Goal: Information Seeking & Learning: Learn about a topic

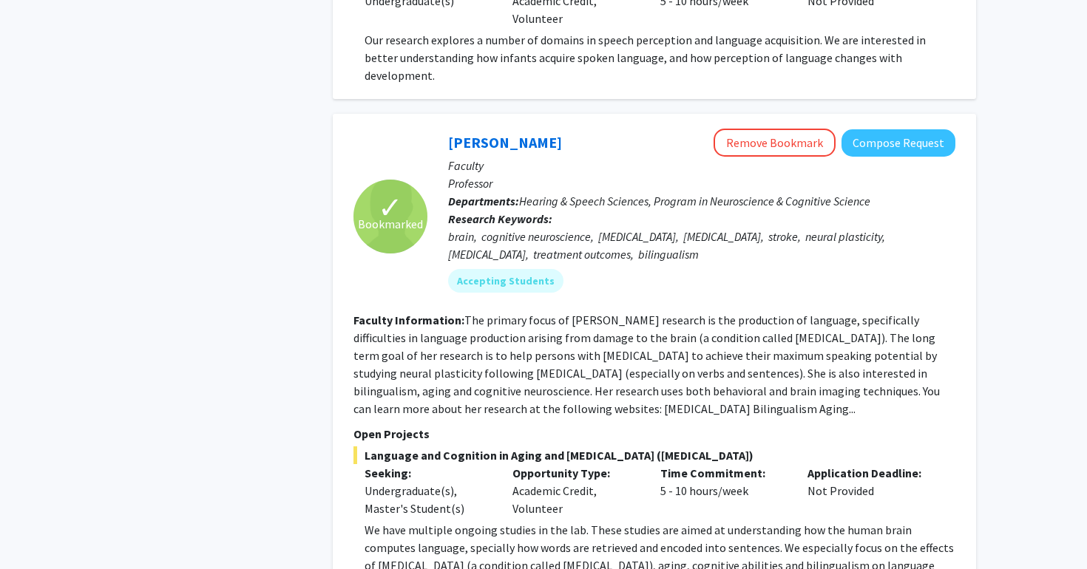
scroll to position [3758, 0]
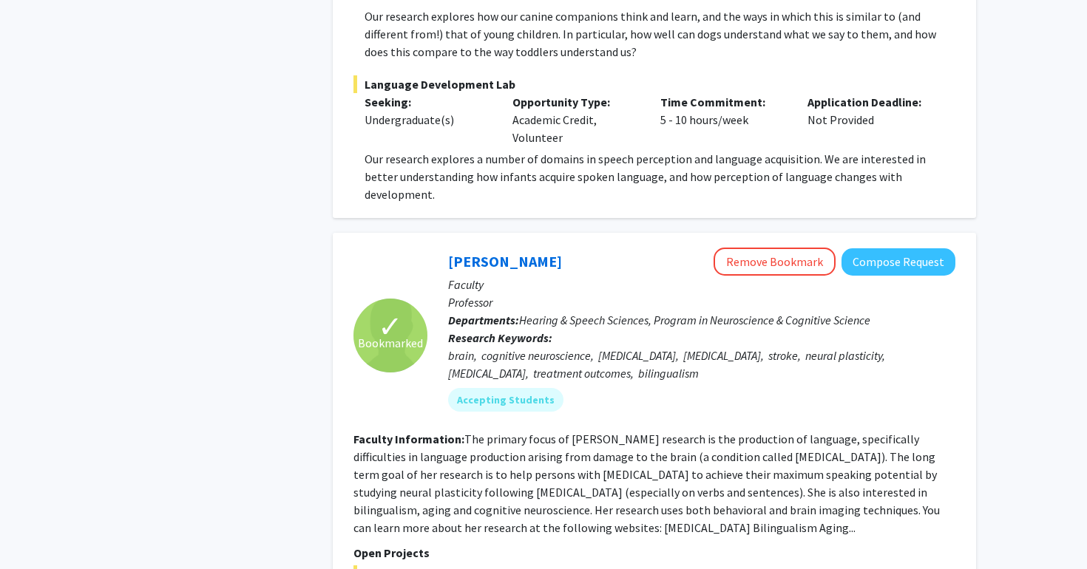
click at [308, 174] on div "Refine By Collaboration Status: Collaboration Status All Faculty/Staff Collabor…" at bounding box center [211, 15] width 222 height 7452
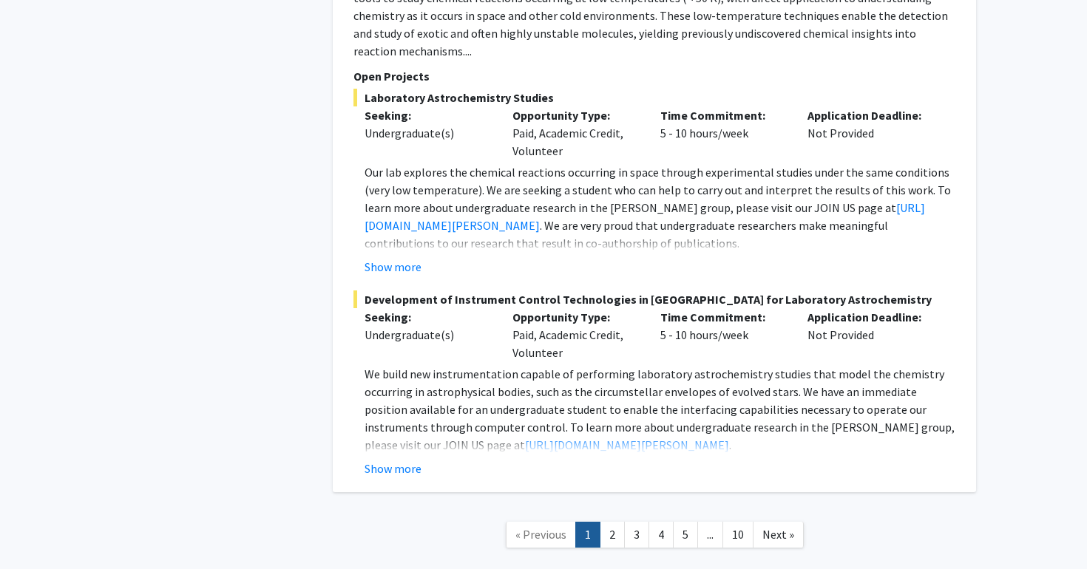
scroll to position [6937, 0]
click at [740, 523] on link "10" at bounding box center [737, 536] width 31 height 26
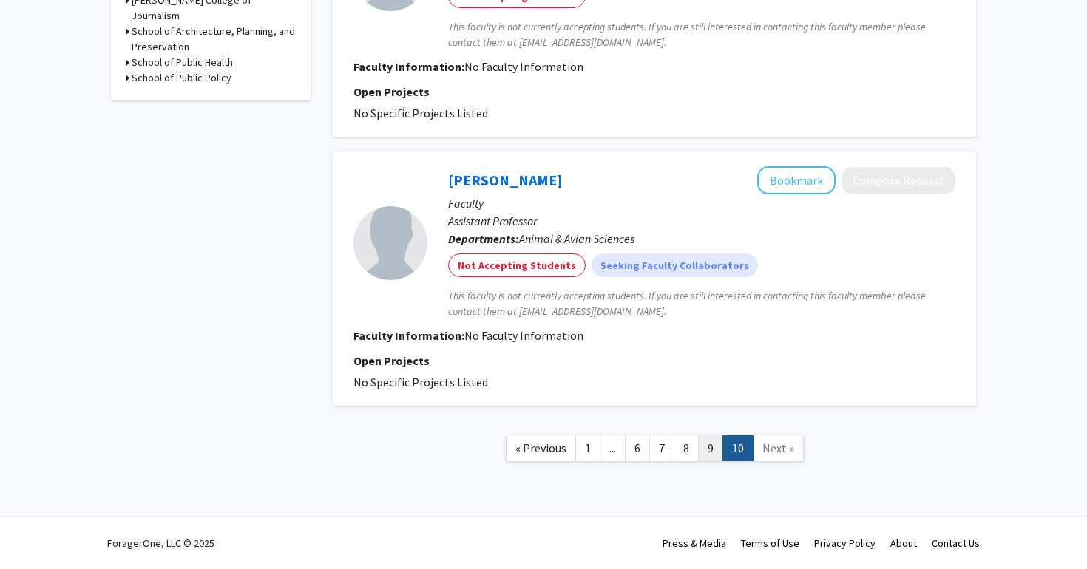
scroll to position [807, 0]
click at [708, 453] on link "9" at bounding box center [710, 449] width 25 height 26
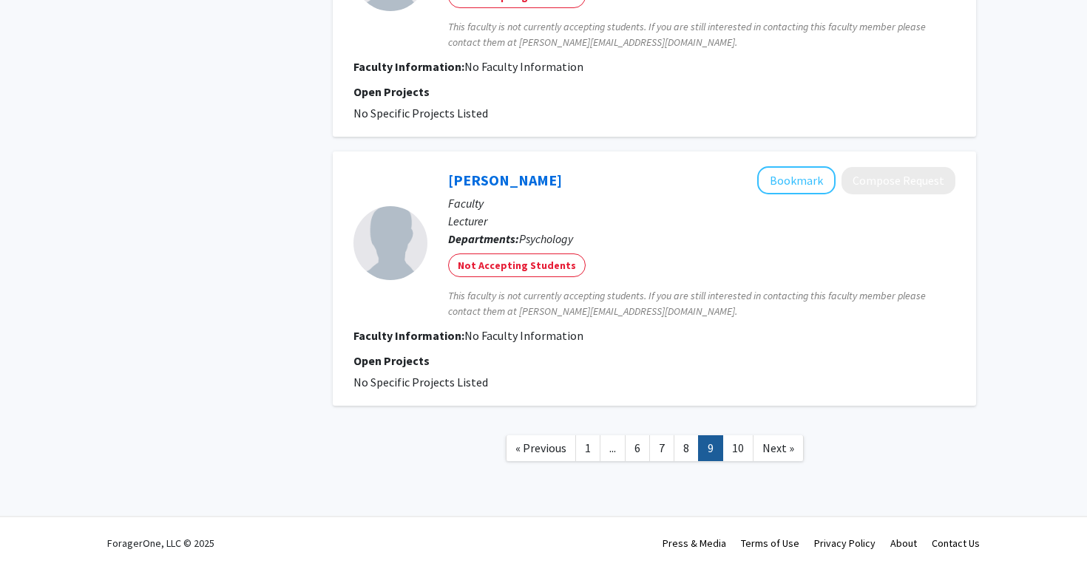
scroll to position [2437, 0]
click at [685, 452] on link "8" at bounding box center [686, 449] width 25 height 26
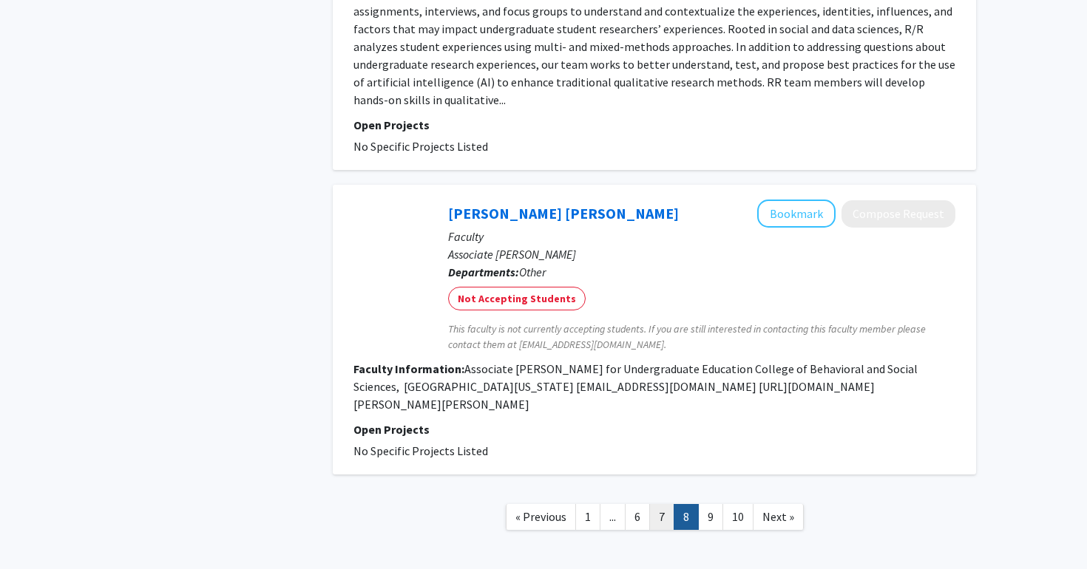
scroll to position [3309, 0]
click at [663, 505] on link "7" at bounding box center [661, 518] width 25 height 26
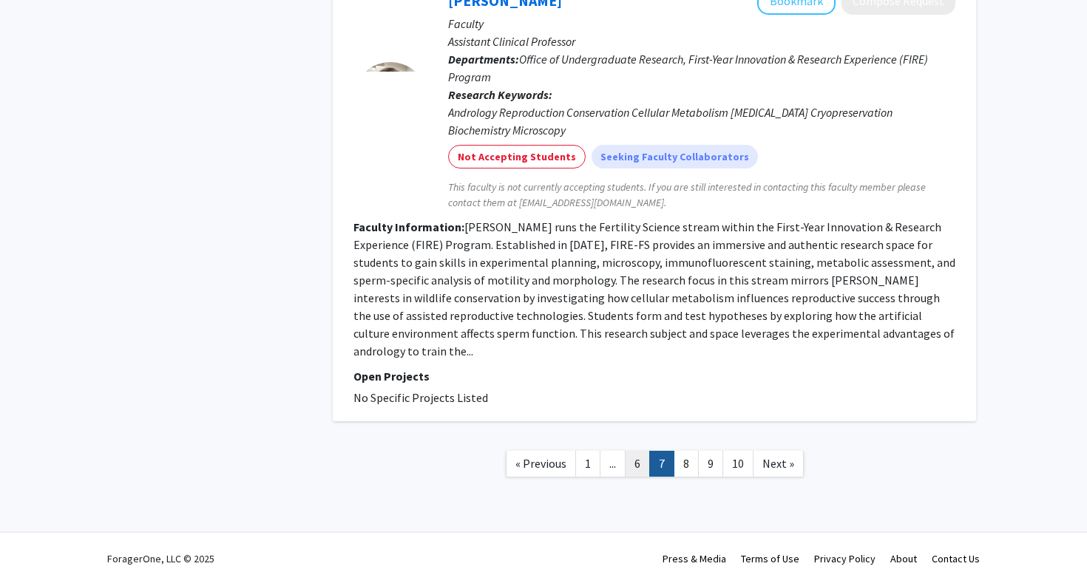
scroll to position [3269, 0]
click at [646, 452] on link "6" at bounding box center [637, 465] width 25 height 26
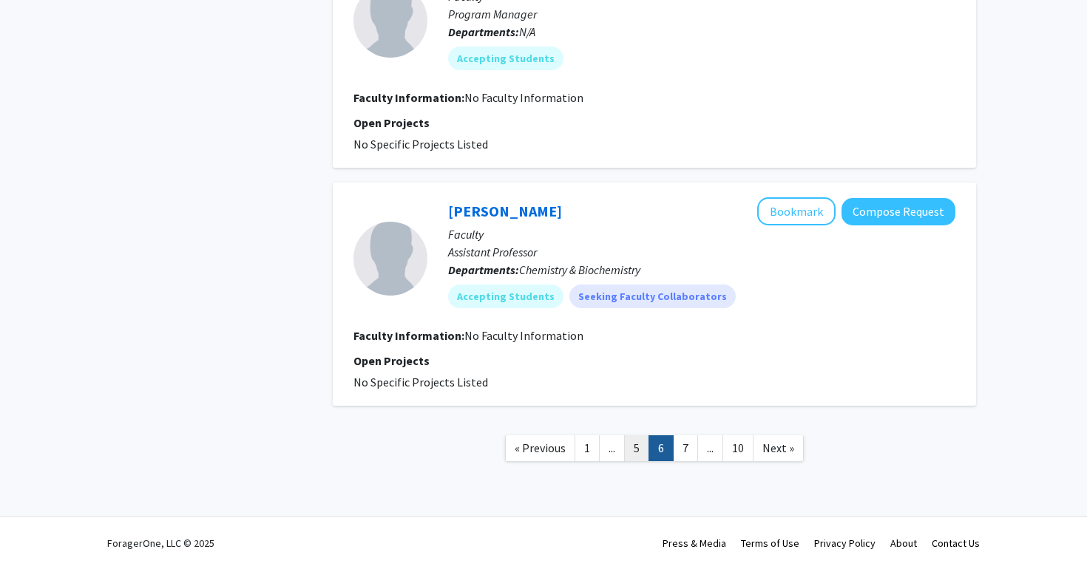
scroll to position [2111, 0]
click at [637, 453] on link "5" at bounding box center [636, 449] width 25 height 26
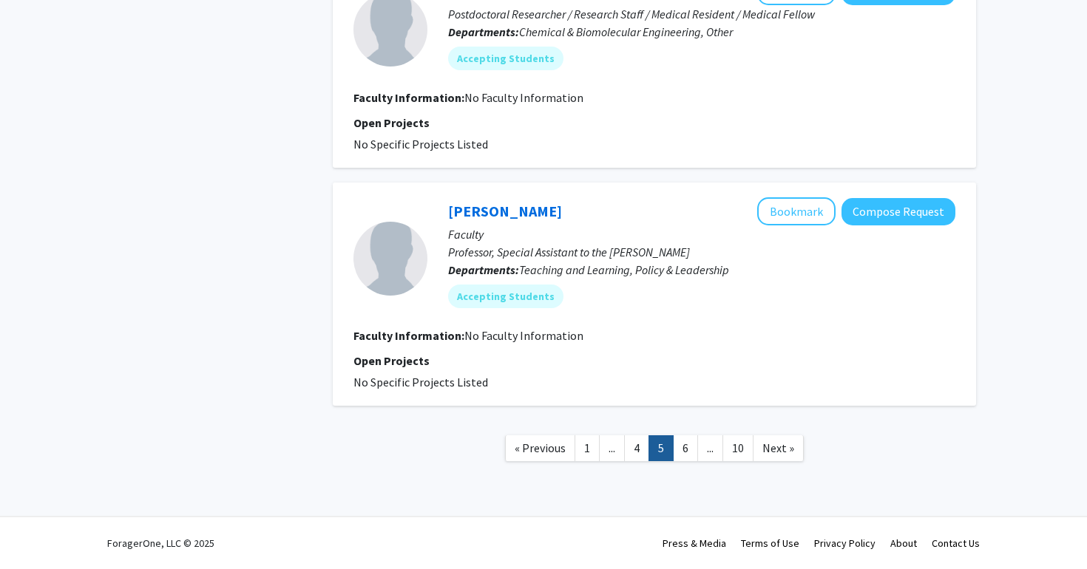
scroll to position [2182, 0]
click at [634, 451] on link "4" at bounding box center [636, 449] width 25 height 26
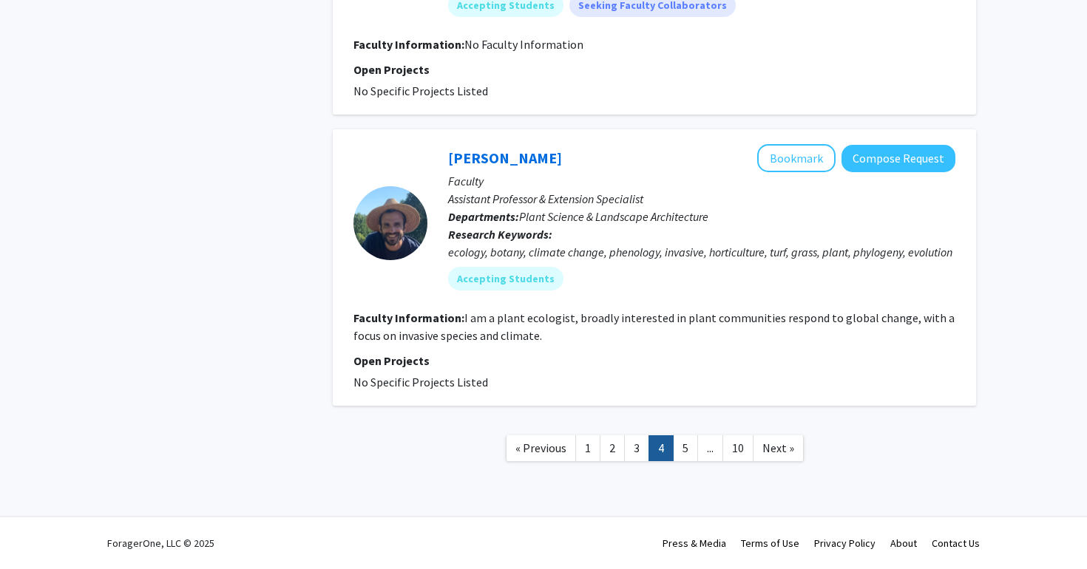
scroll to position [3075, 0]
click at [633, 440] on link "3" at bounding box center [636, 449] width 25 height 26
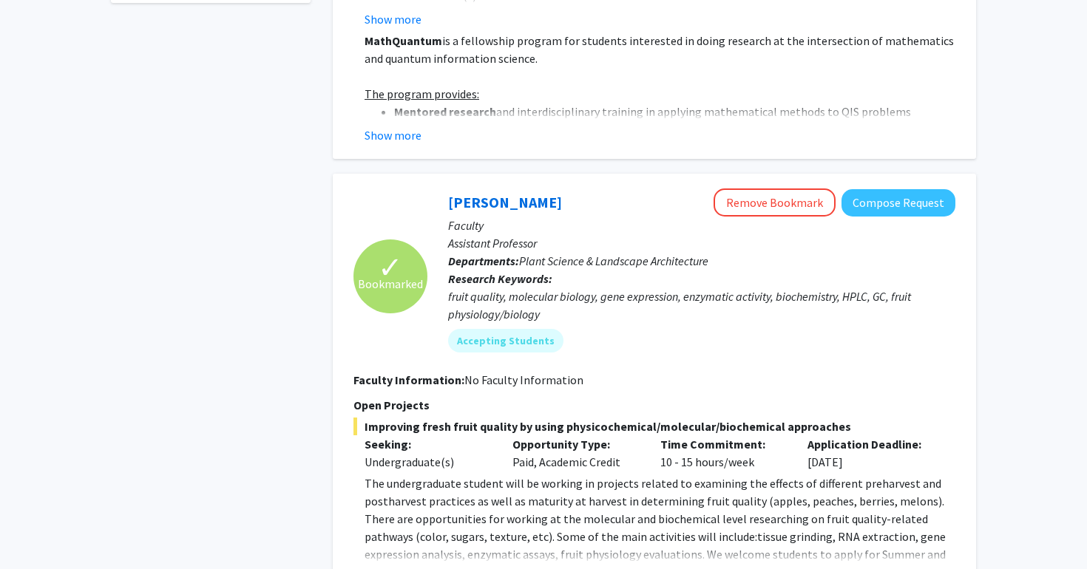
scroll to position [961, 0]
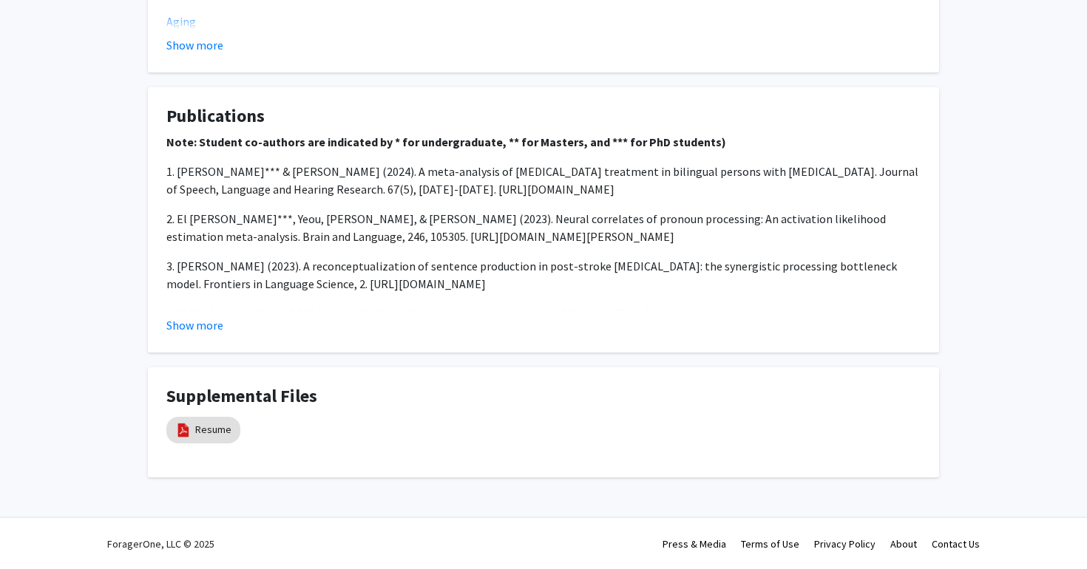
scroll to position [1199, 0]
click at [203, 433] on link "Resume" at bounding box center [213, 431] width 36 height 16
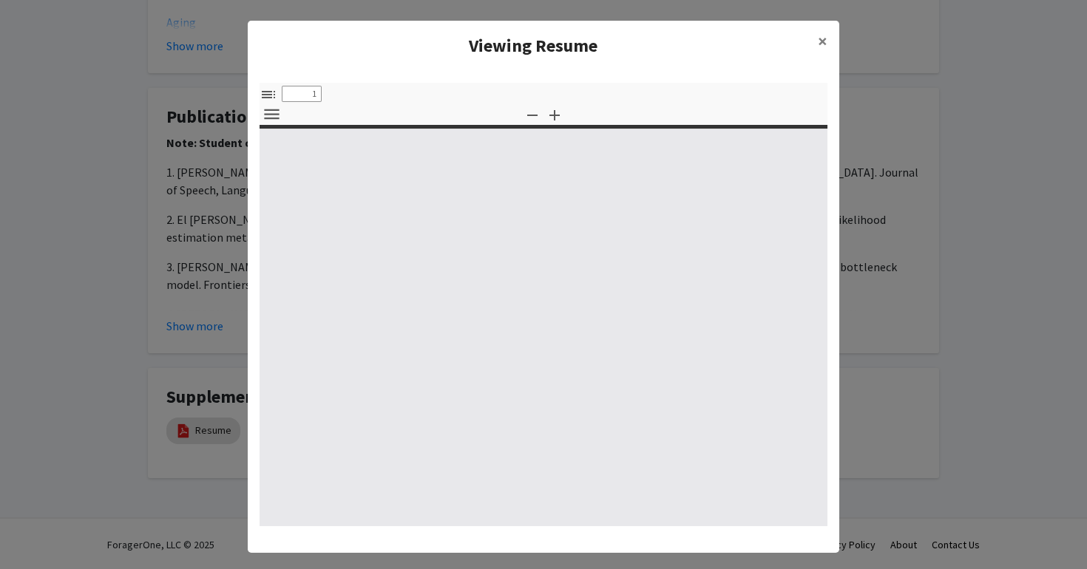
select select "custom"
type input "0"
select select "custom"
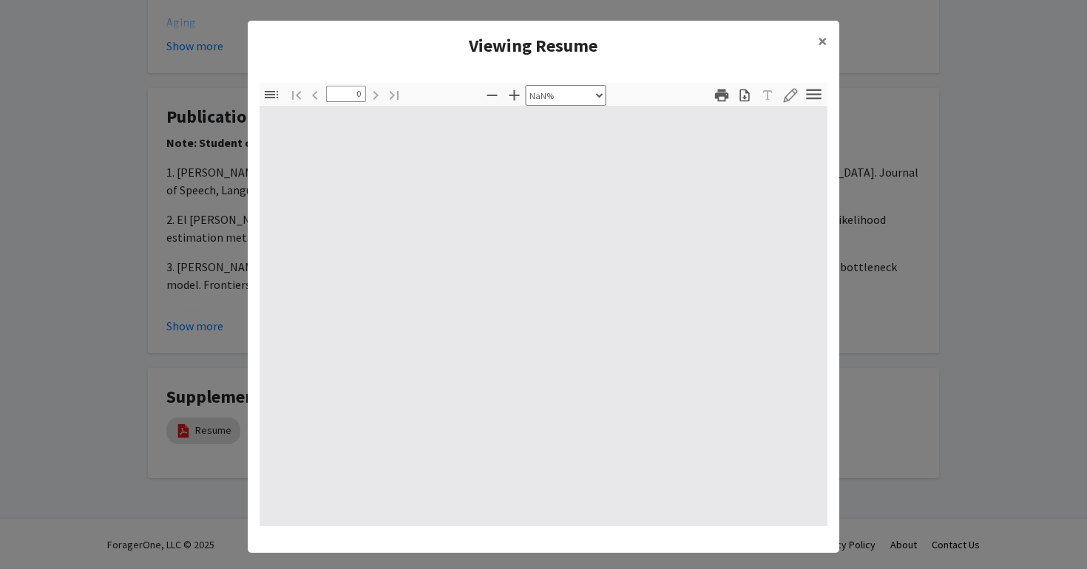
type input "1"
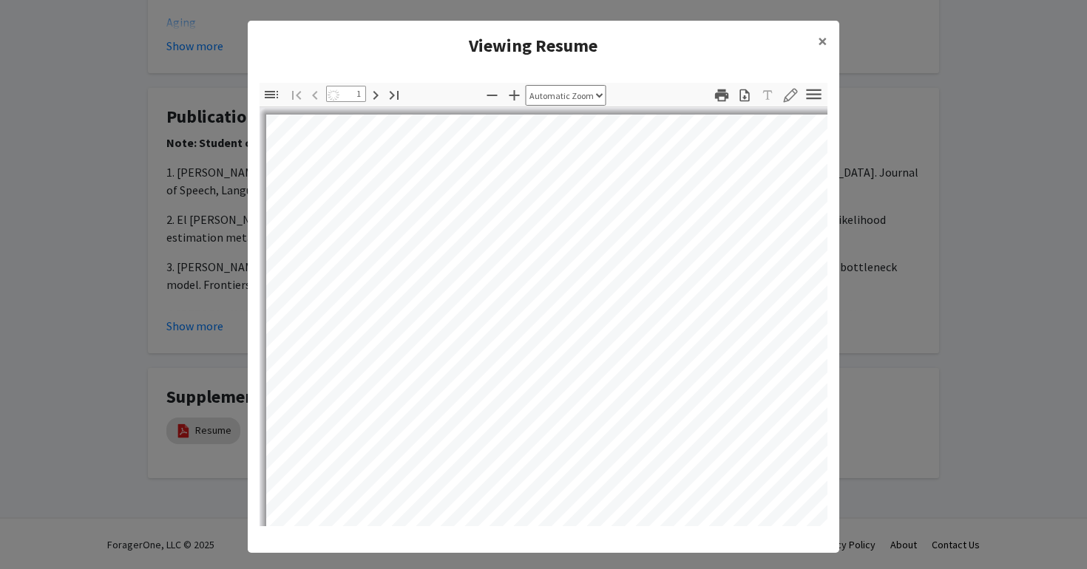
select select "auto"
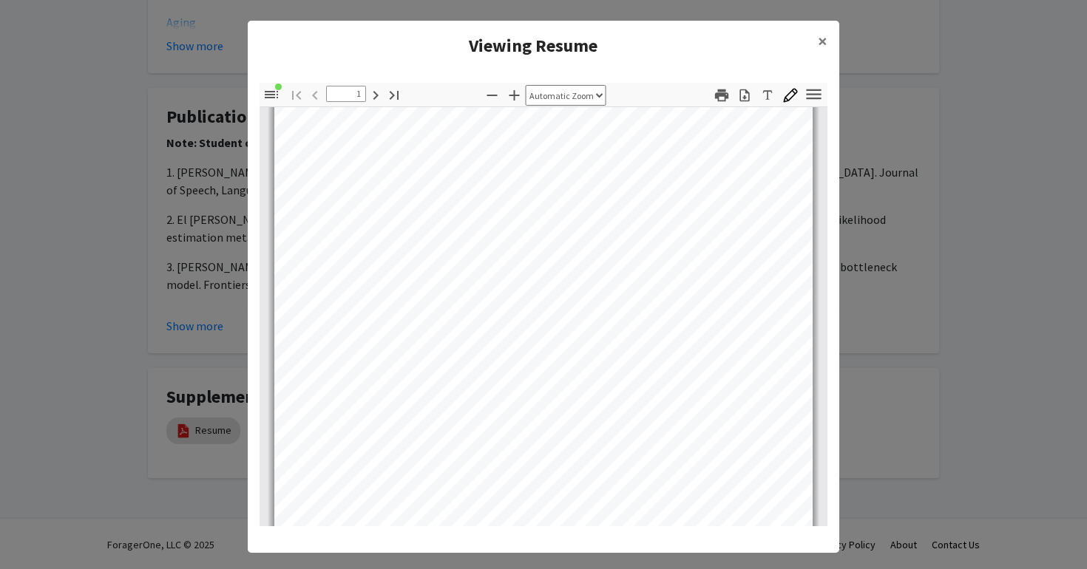
scroll to position [207, 0]
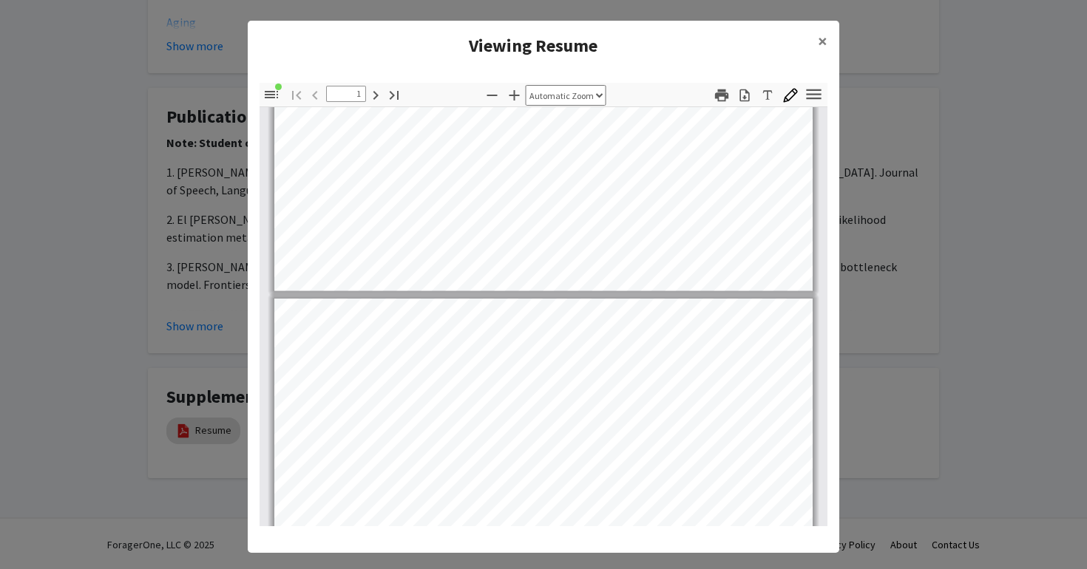
type input "2"
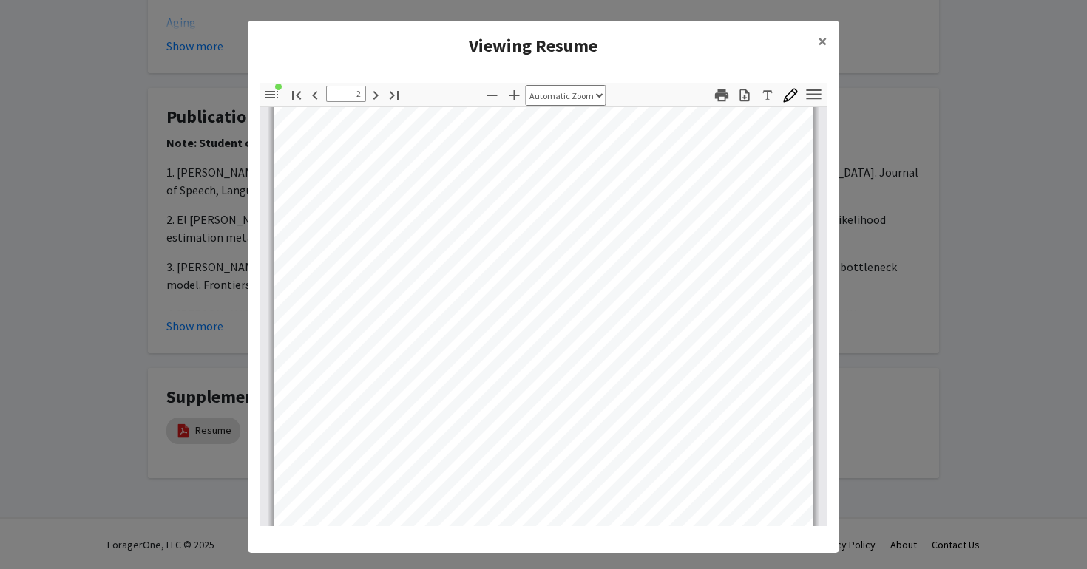
scroll to position [753, 0]
click at [826, 41] on span "×" at bounding box center [823, 41] width 10 height 23
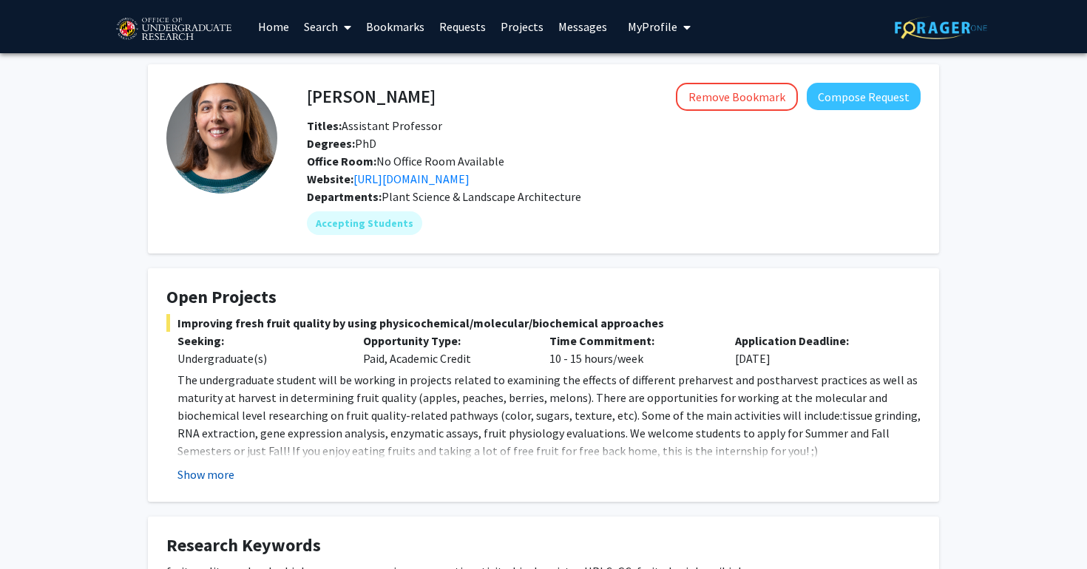
click at [226, 470] on button "Show more" at bounding box center [205, 475] width 57 height 18
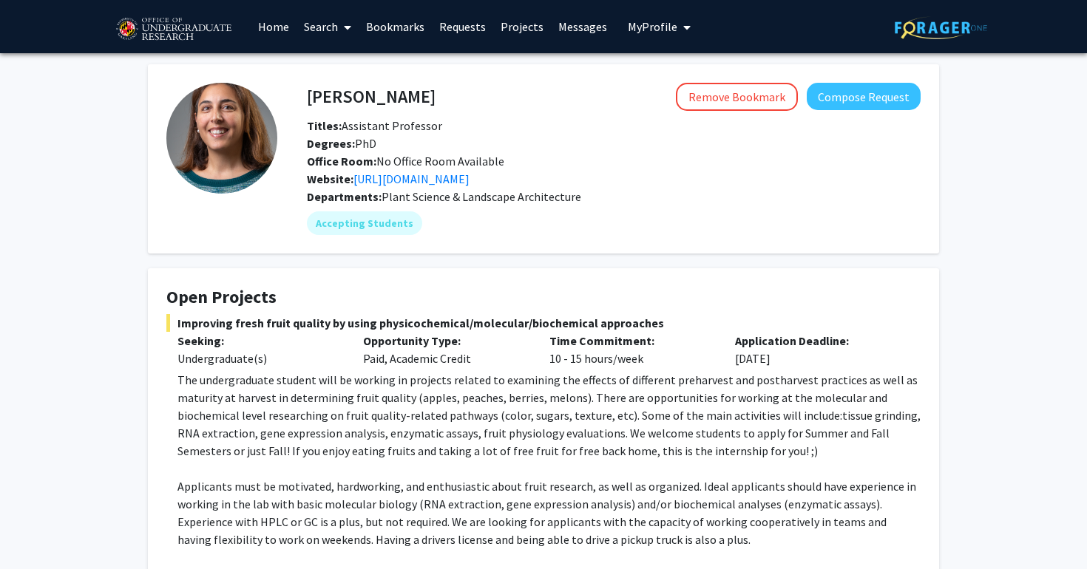
click at [279, 32] on link "Home" at bounding box center [274, 27] width 46 height 52
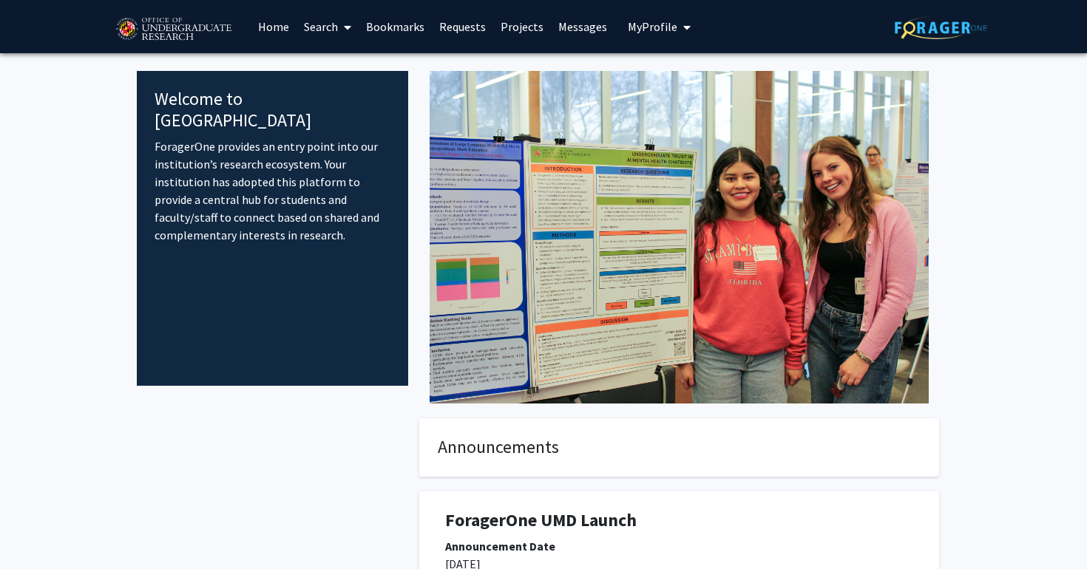
click at [340, 24] on span at bounding box center [344, 27] width 13 height 52
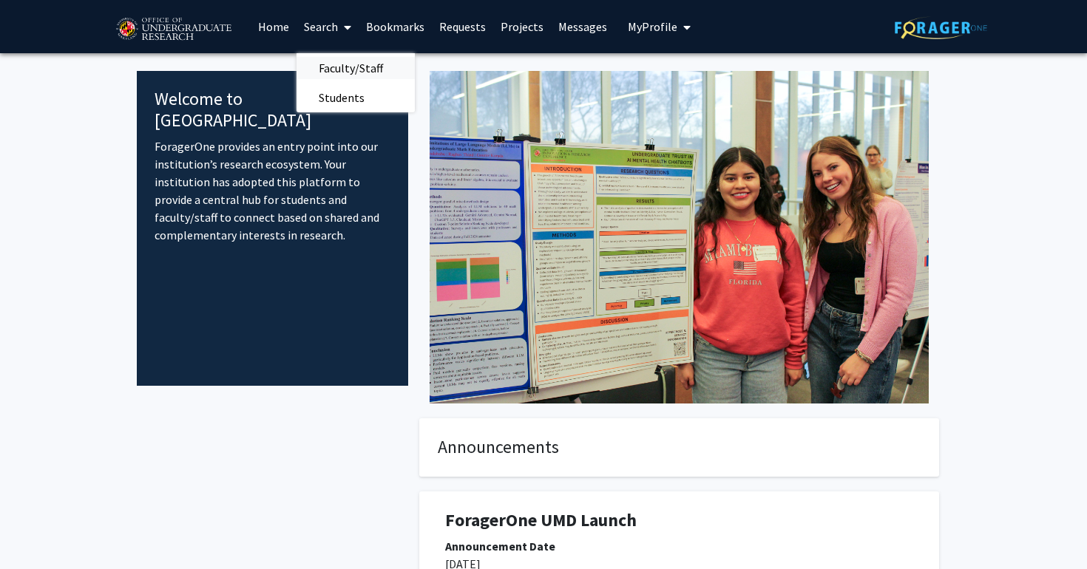
click at [336, 65] on span "Faculty/Staff" at bounding box center [351, 68] width 109 height 30
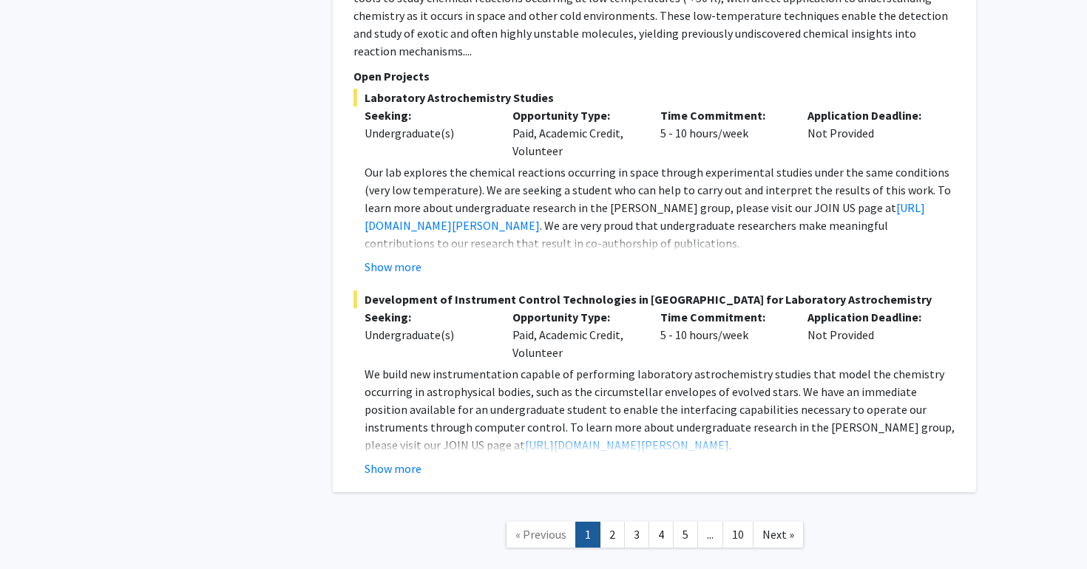
scroll to position [6937, 0]
click at [612, 523] on link "2" at bounding box center [612, 536] width 25 height 26
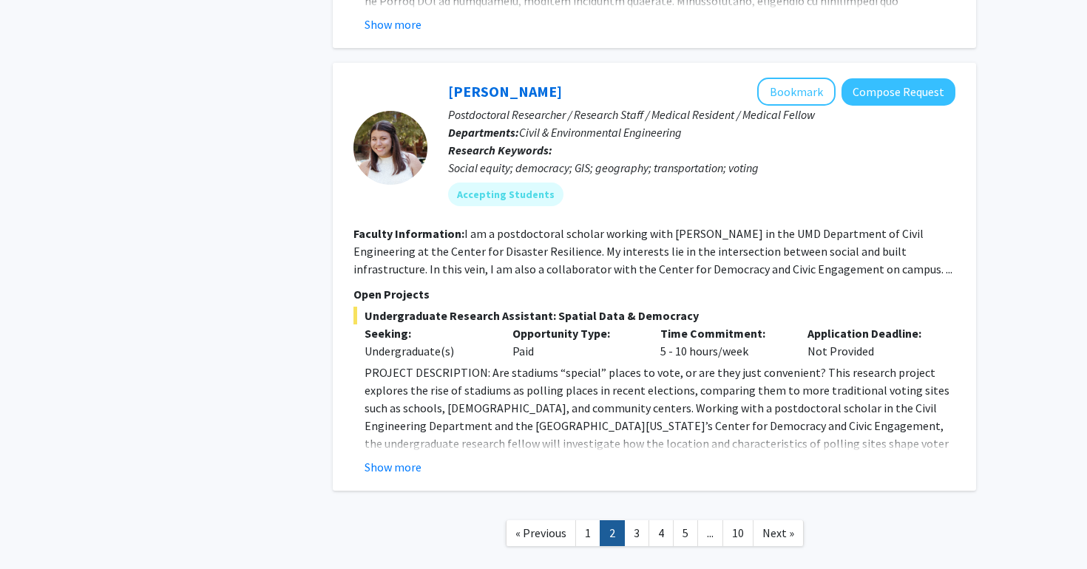
scroll to position [5089, 0]
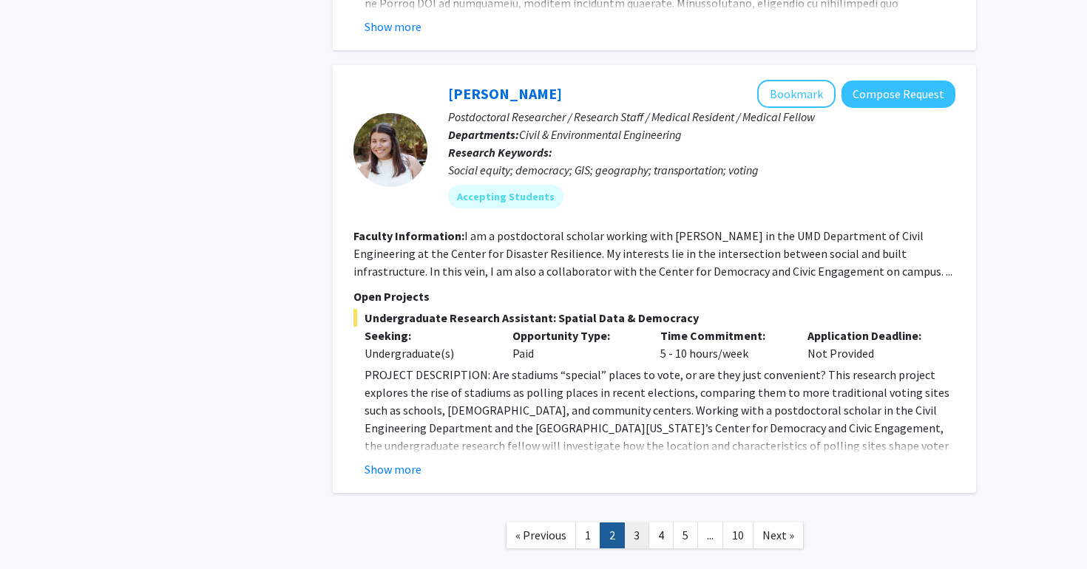
click at [646, 523] on link "3" at bounding box center [636, 536] width 25 height 26
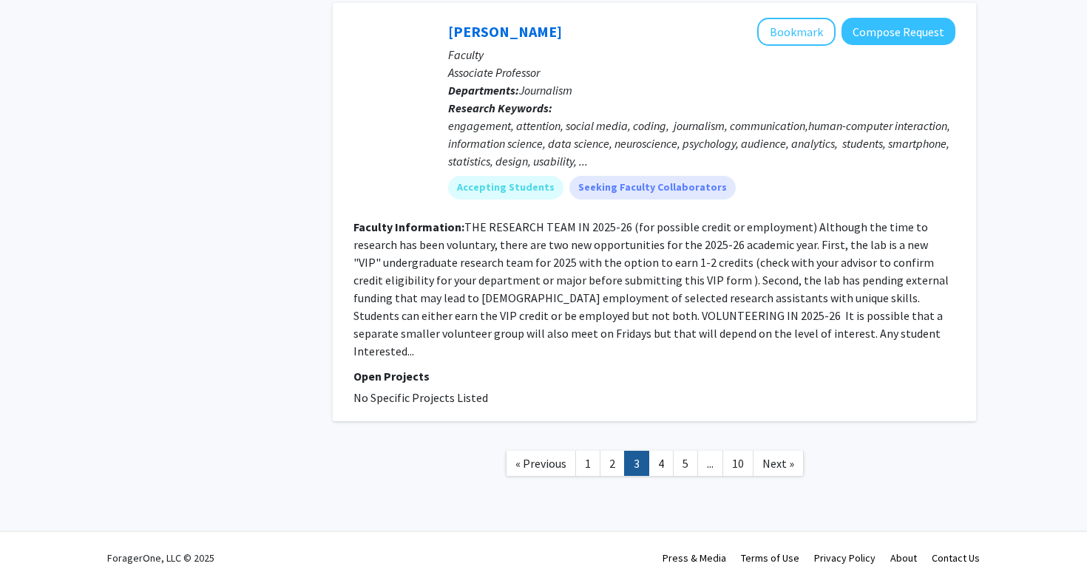
scroll to position [3915, 0]
click at [657, 452] on link "4" at bounding box center [660, 465] width 25 height 26
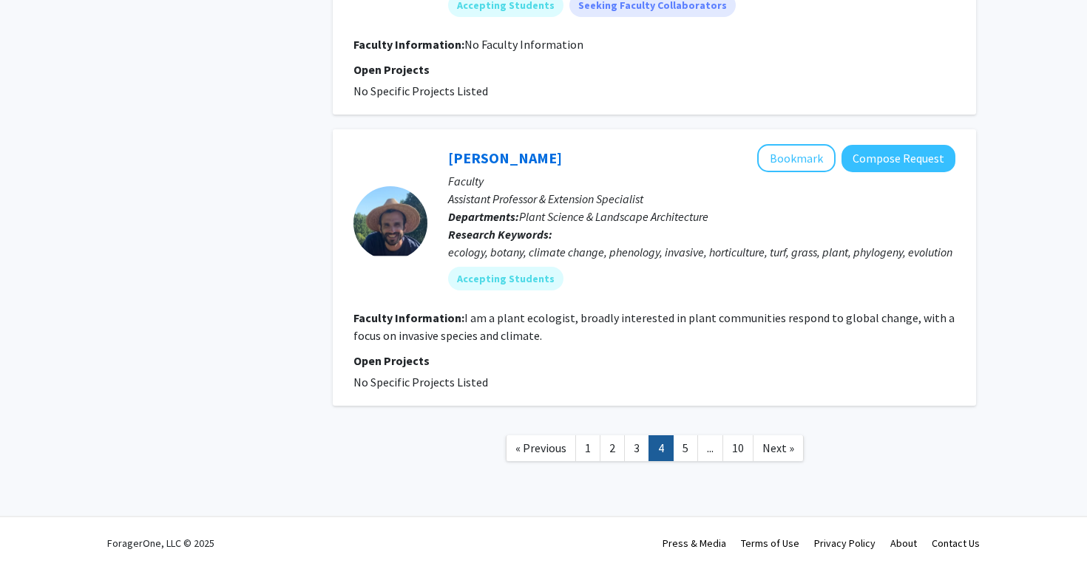
scroll to position [3075, 0]
